Goal: Use online tool/utility: Use online tool/utility

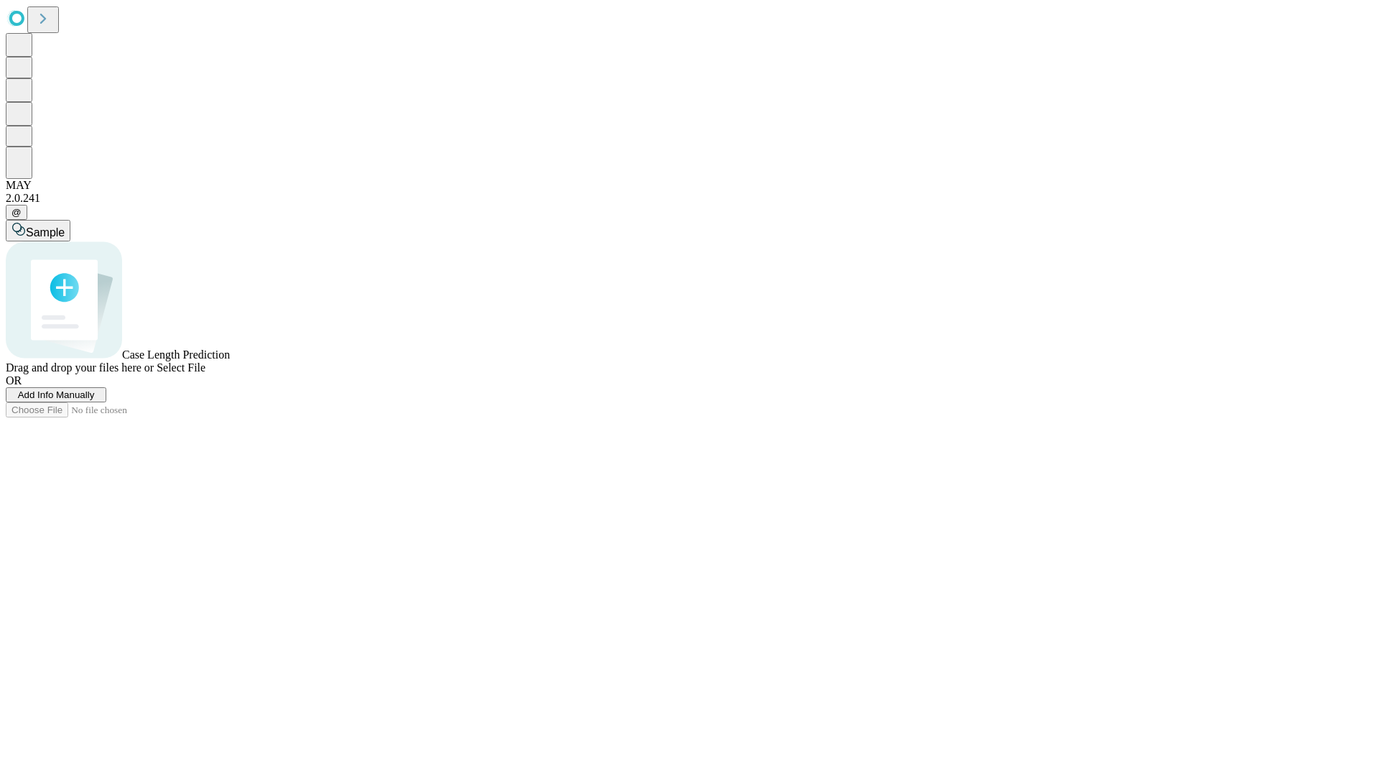
click at [205, 374] on span "Select File" at bounding box center [181, 367] width 49 height 12
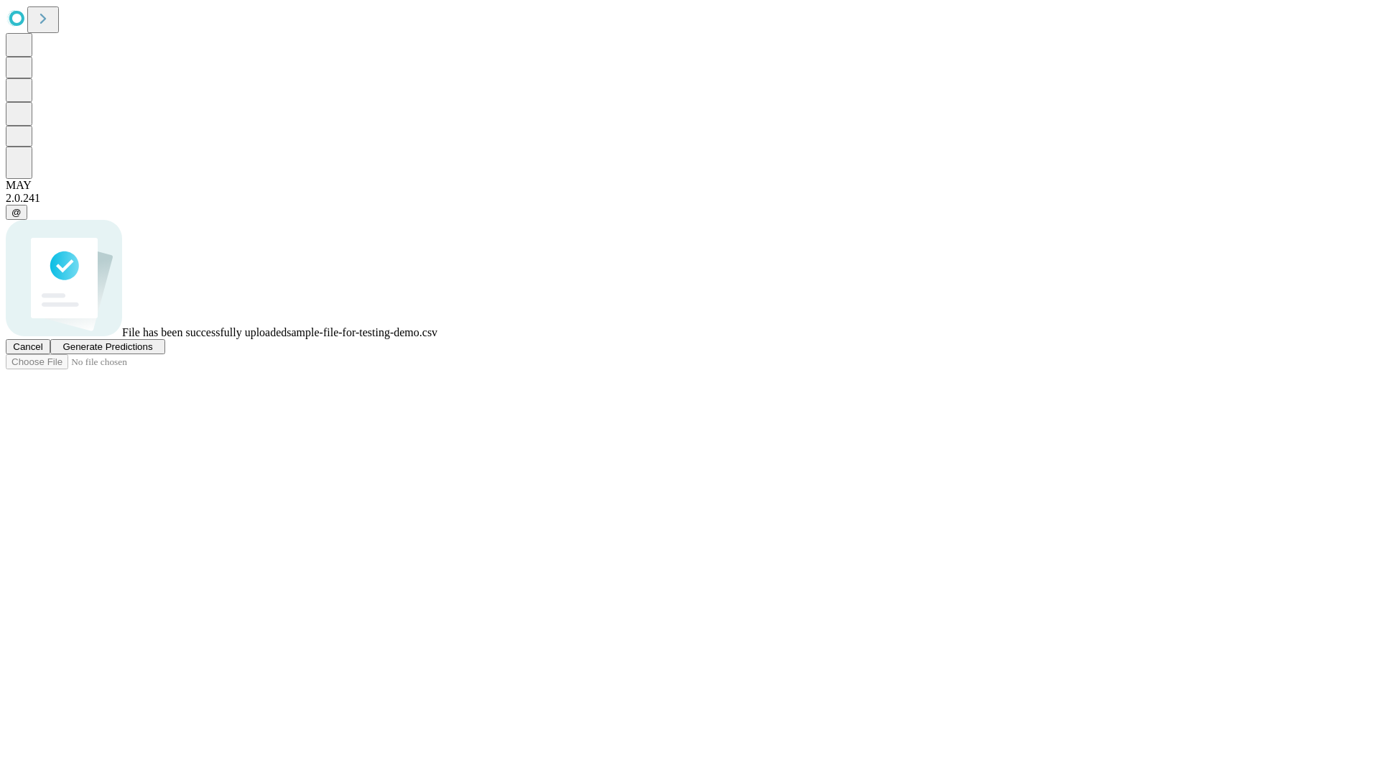
click at [152, 352] on span "Generate Predictions" at bounding box center [108, 346] width 90 height 11
